Goal: Transaction & Acquisition: Purchase product/service

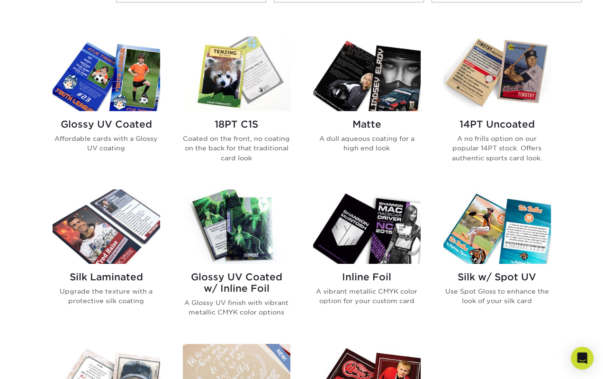
scroll to position [427, 0]
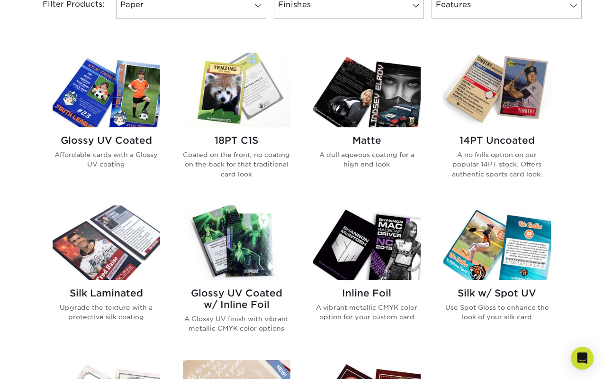
click at [206, 221] on img at bounding box center [237, 242] width 108 height 74
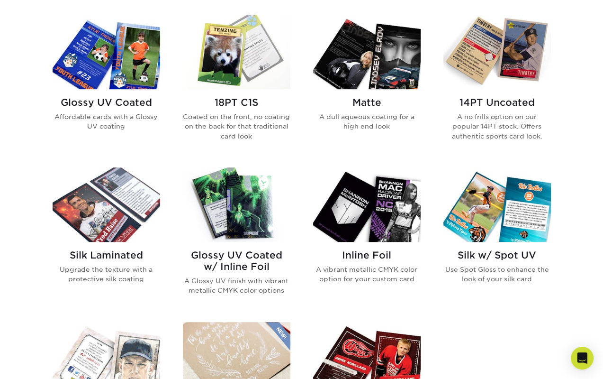
scroll to position [474, 0]
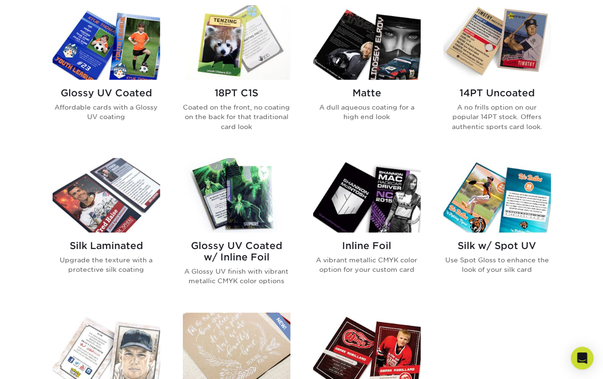
click at [222, 191] on img at bounding box center [237, 195] width 108 height 74
